Goal: Understand process/instructions: Learn about a topic

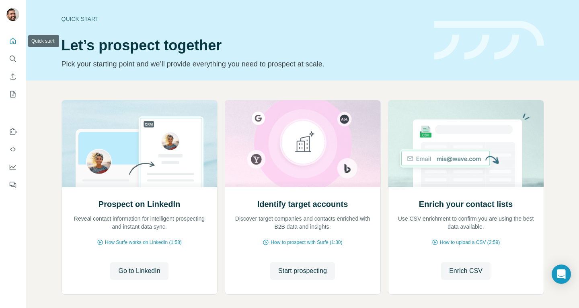
click at [12, 39] on icon "Quick start" at bounding box center [13, 41] width 8 height 8
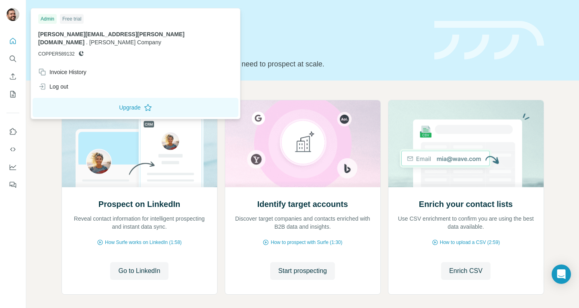
click at [14, 18] on img at bounding box center [12, 14] width 13 height 13
click at [16, 129] on icon "Use Surfe on LinkedIn" at bounding box center [13, 131] width 8 height 8
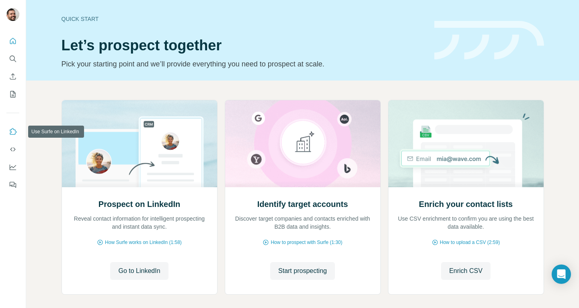
click at [12, 130] on icon "Use Surfe on LinkedIn" at bounding box center [13, 131] width 7 height 6
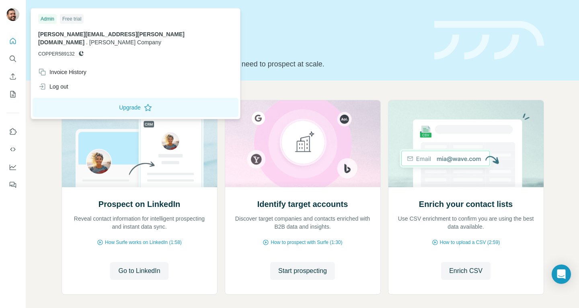
click at [10, 12] on img at bounding box center [12, 14] width 13 height 13
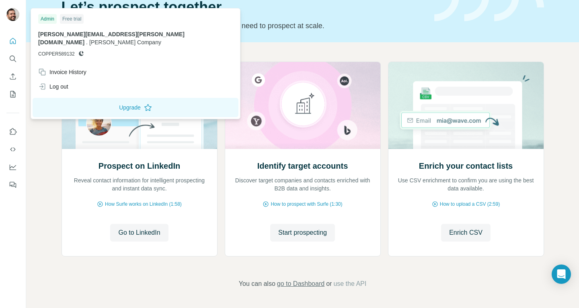
click at [292, 286] on span "go to Dashboard" at bounding box center [300, 284] width 47 height 10
